Goal: Task Accomplishment & Management: Use online tool/utility

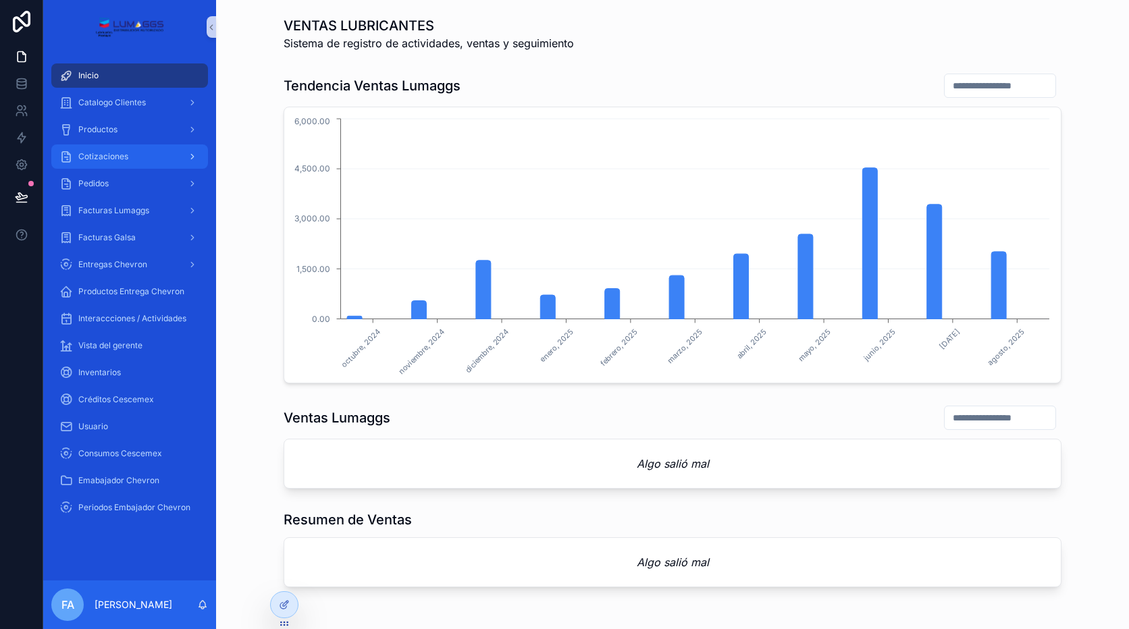
click at [123, 149] on div "Cotizaciones" at bounding box center [129, 157] width 140 height 22
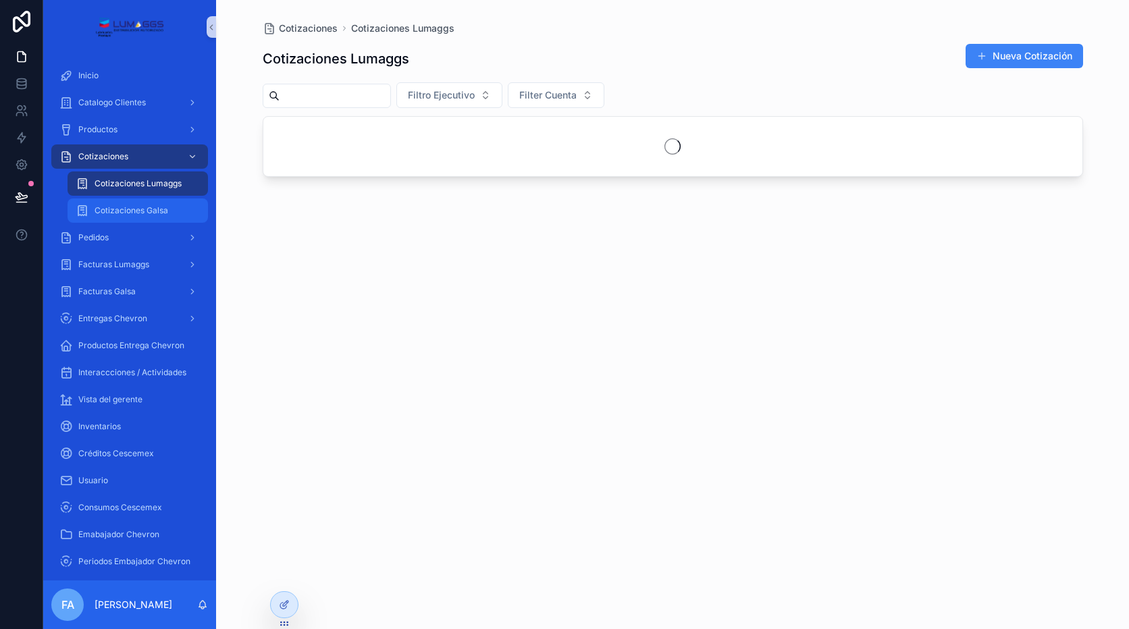
click at [113, 204] on div "Cotizaciones Galsa" at bounding box center [138, 211] width 124 height 22
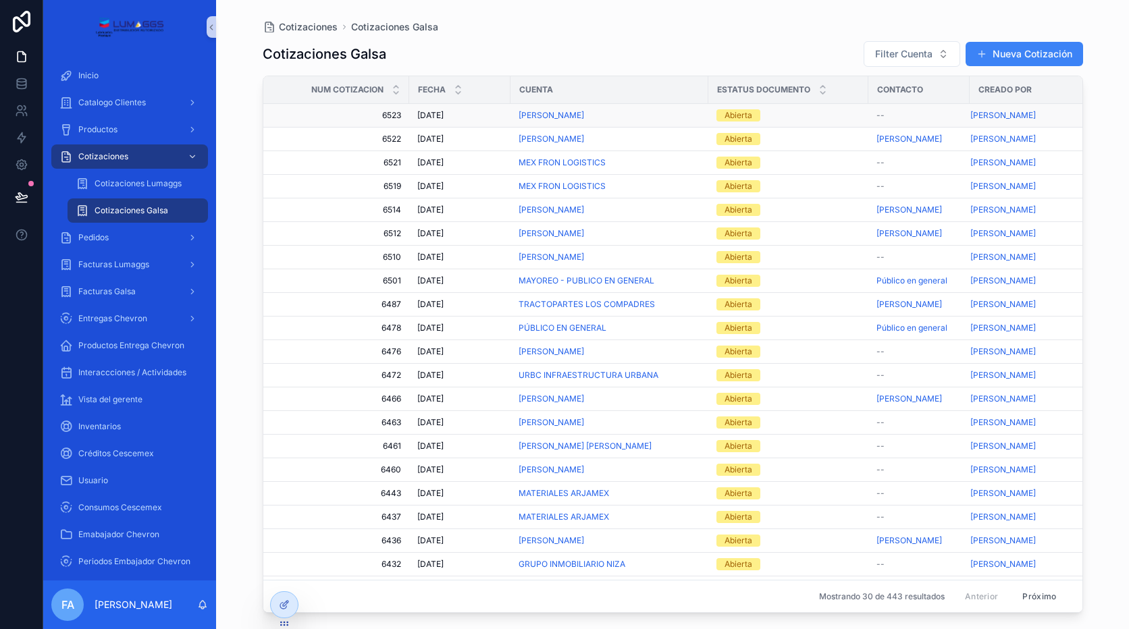
click at [388, 115] on span "6523" at bounding box center [341, 115] width 122 height 11
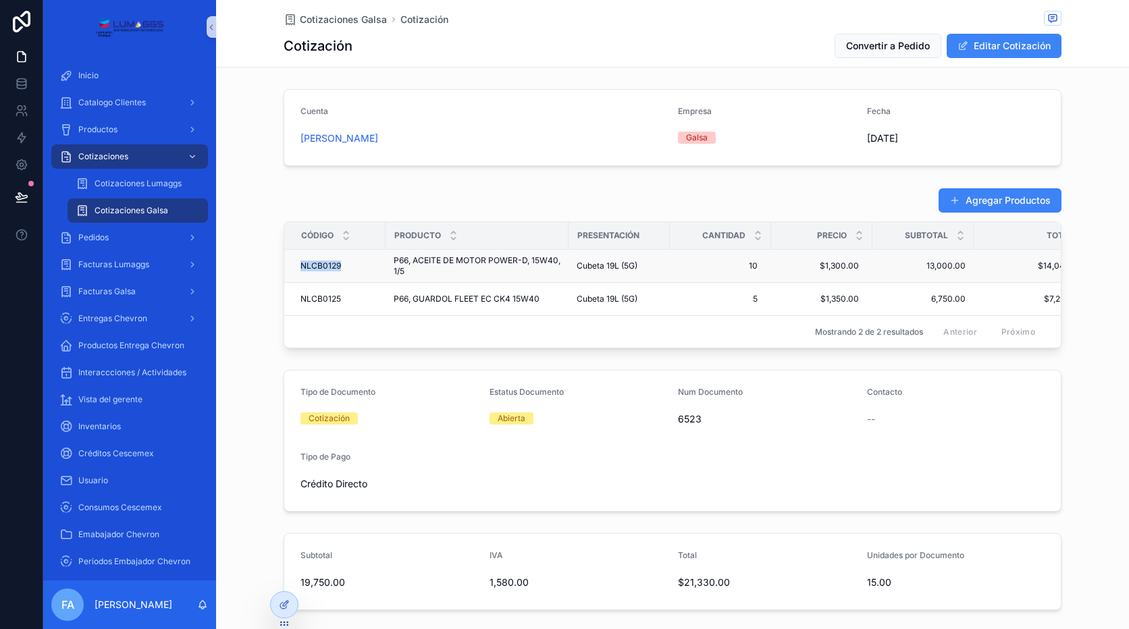
drag, startPoint x: 336, startPoint y: 273, endPoint x: 292, endPoint y: 275, distance: 43.3
click at [292, 275] on td "NLCB0129 NLCB0129" at bounding box center [334, 266] width 101 height 33
copy span "NLCB0129"
drag, startPoint x: 339, startPoint y: 306, endPoint x: 290, endPoint y: 312, distance: 49.7
click at [290, 312] on td "NLCB0125 NLCB0125" at bounding box center [334, 299] width 101 height 33
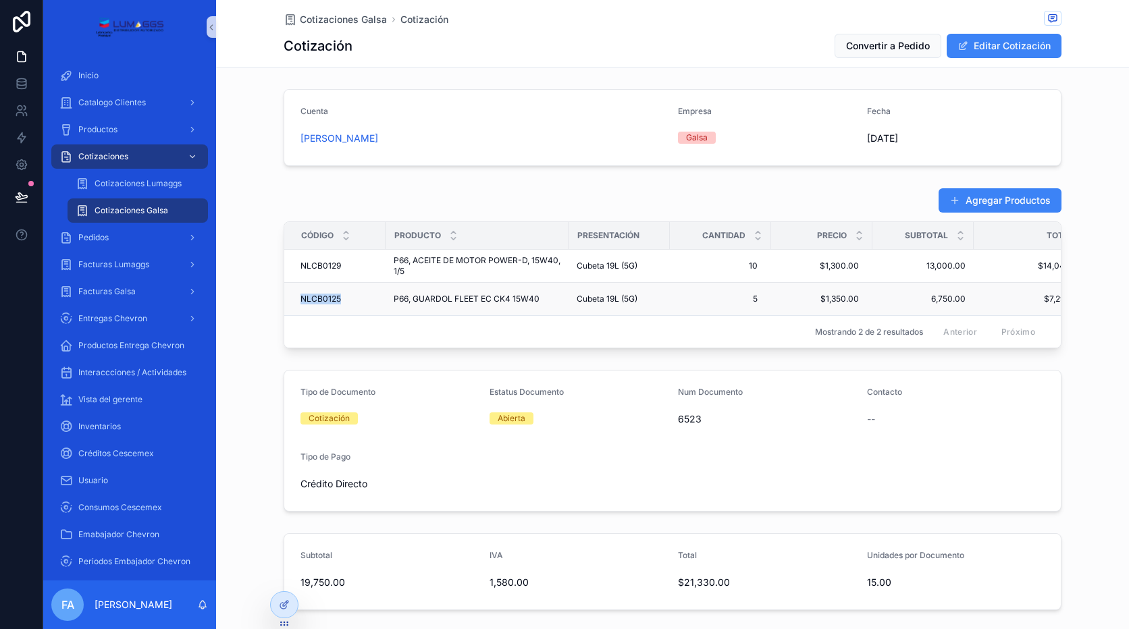
copy span "NLCB0125"
